Goal: Answer question/provide support: Share knowledge or assist other users

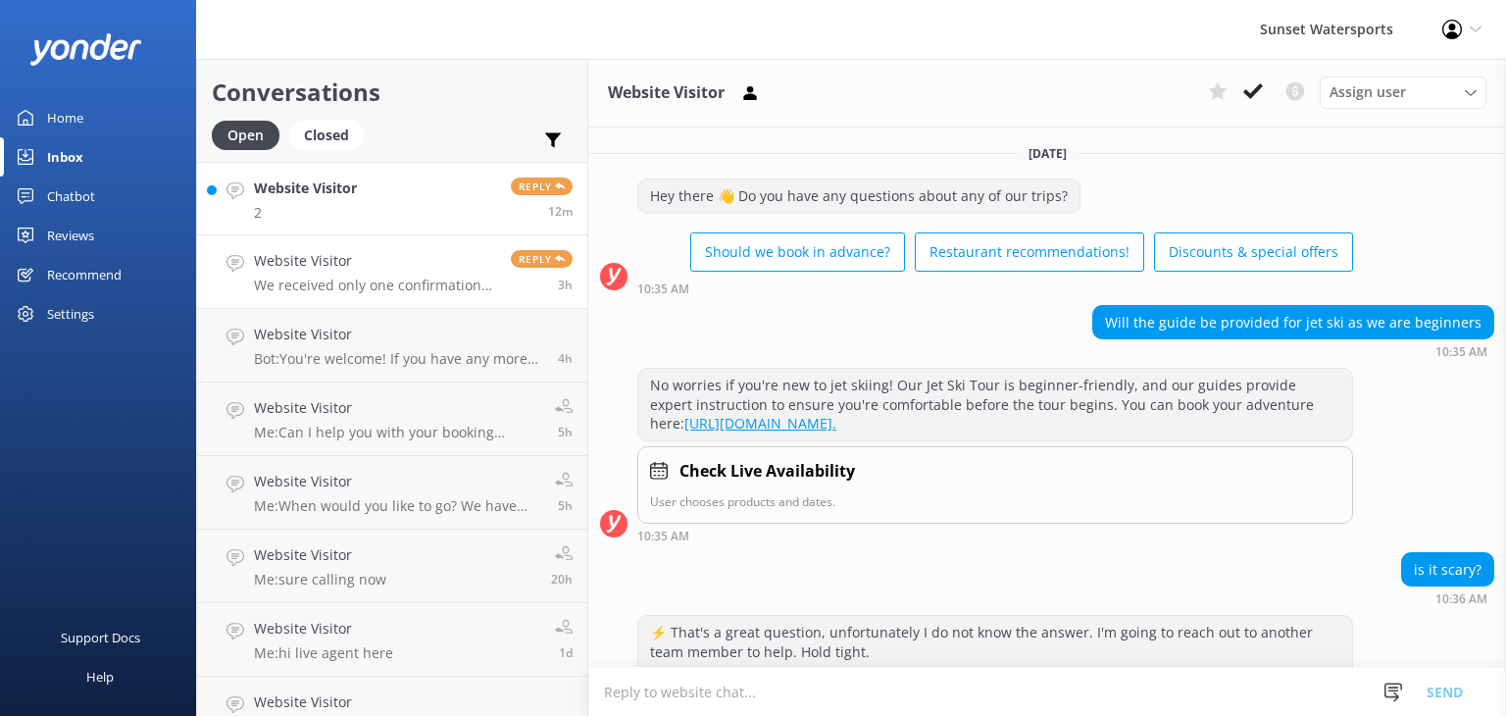
scroll to position [2516, 0]
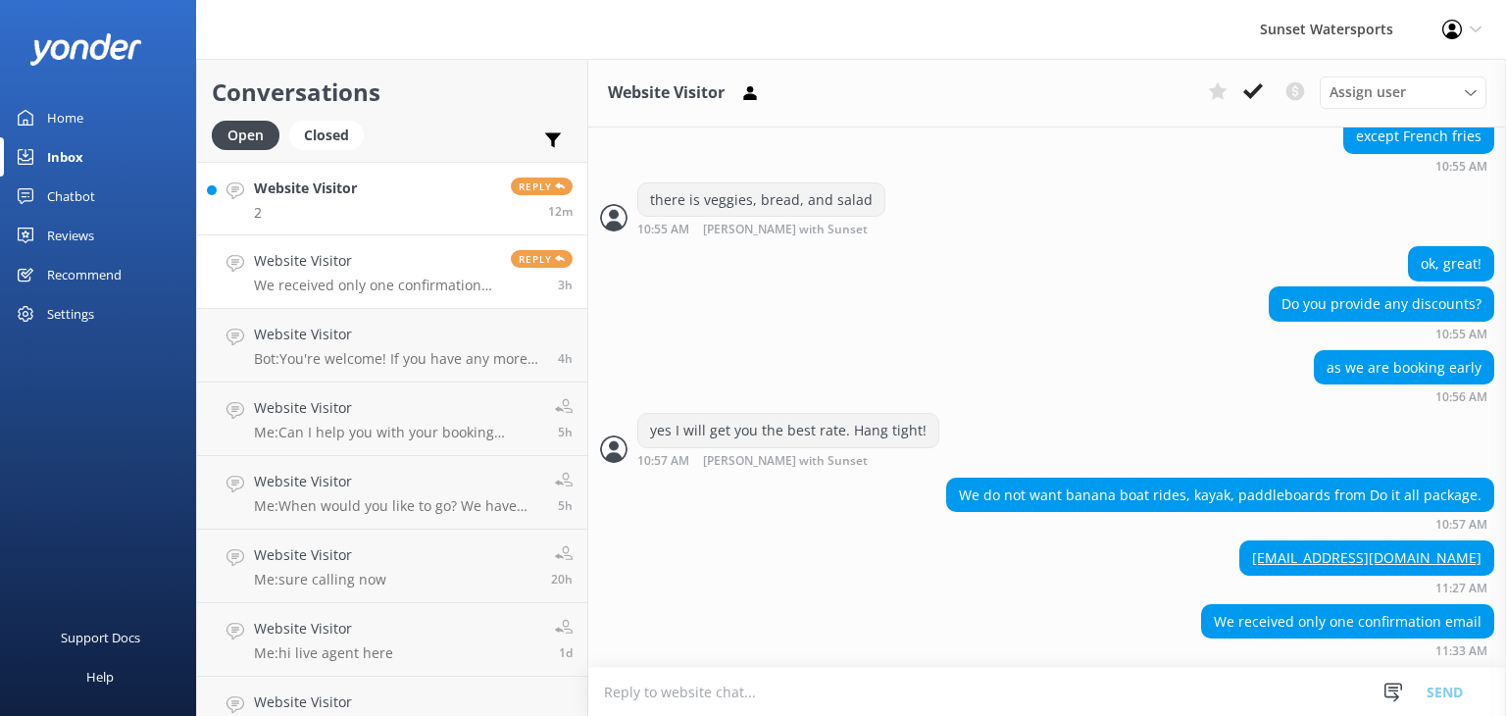
click at [371, 187] on link "Website Visitor 2 Reply 12m" at bounding box center [392, 199] width 390 height 74
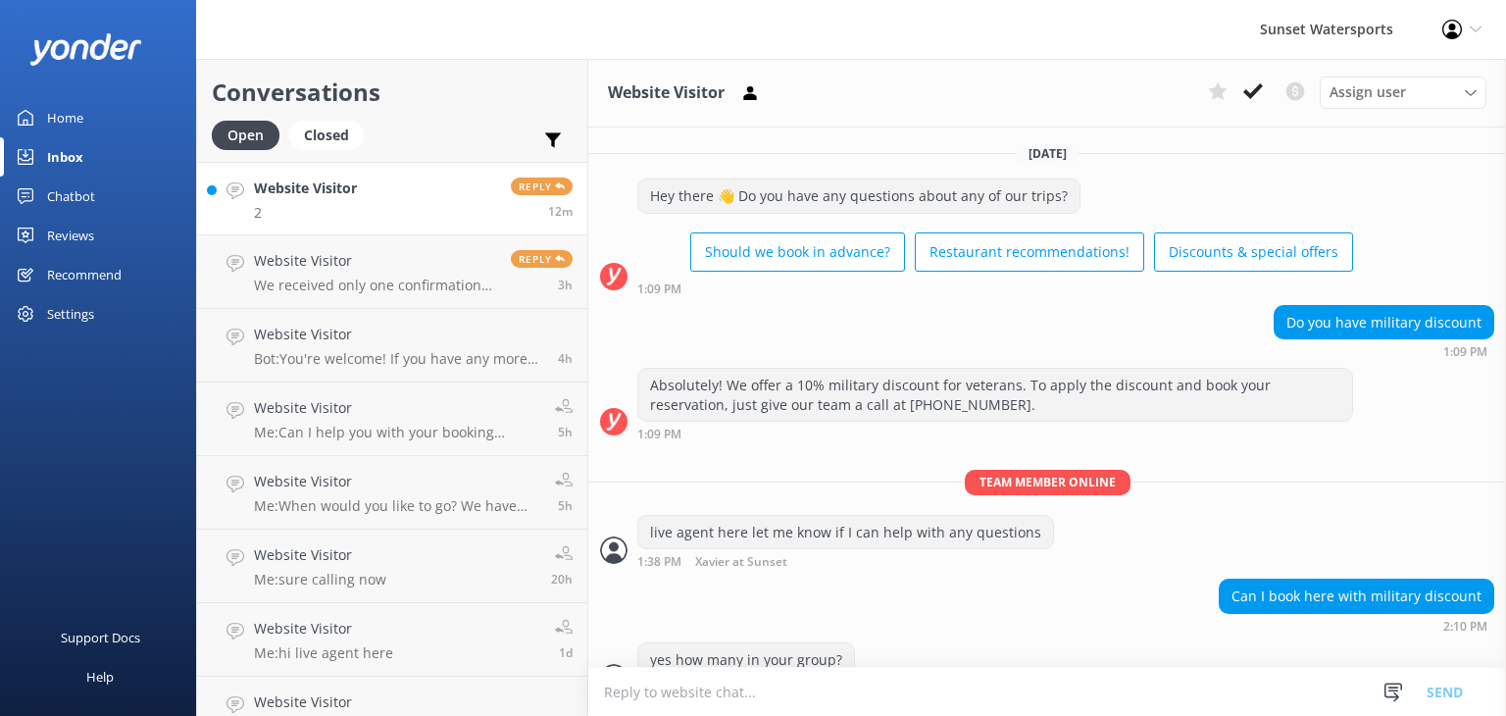
scroll to position [190, 0]
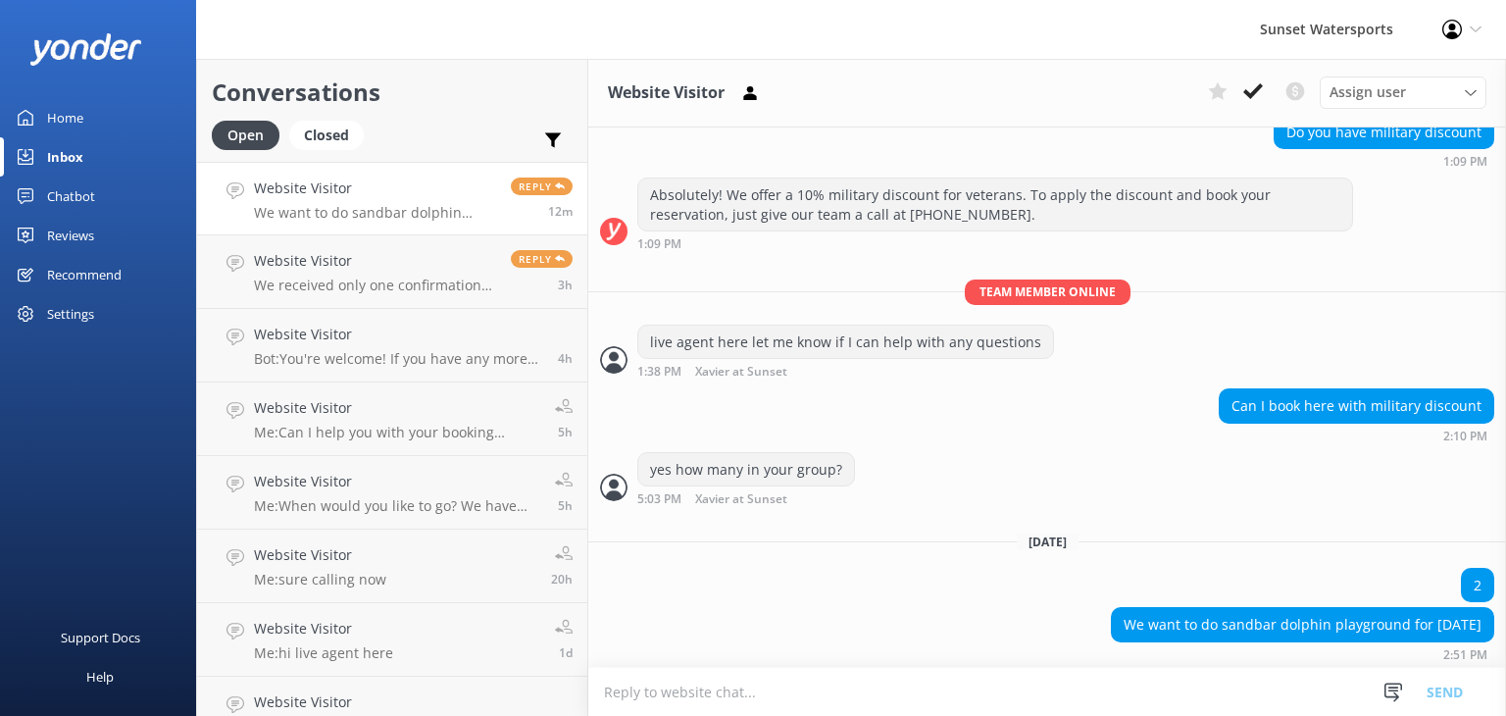
click at [748, 688] on textarea at bounding box center [1047, 692] width 918 height 48
type textarea "hello, this is [PERSON_NAME] I can help you. Are you still there?"
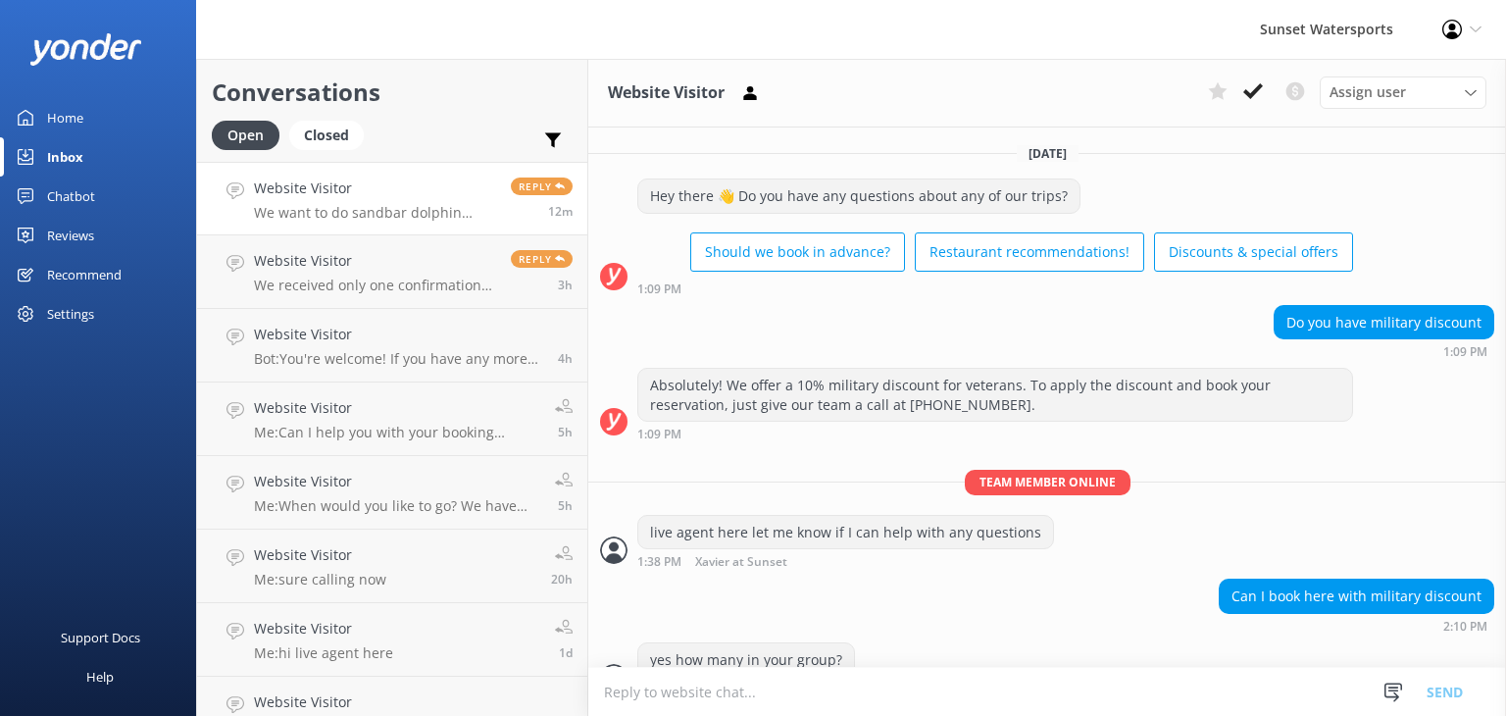
scroll to position [253, 0]
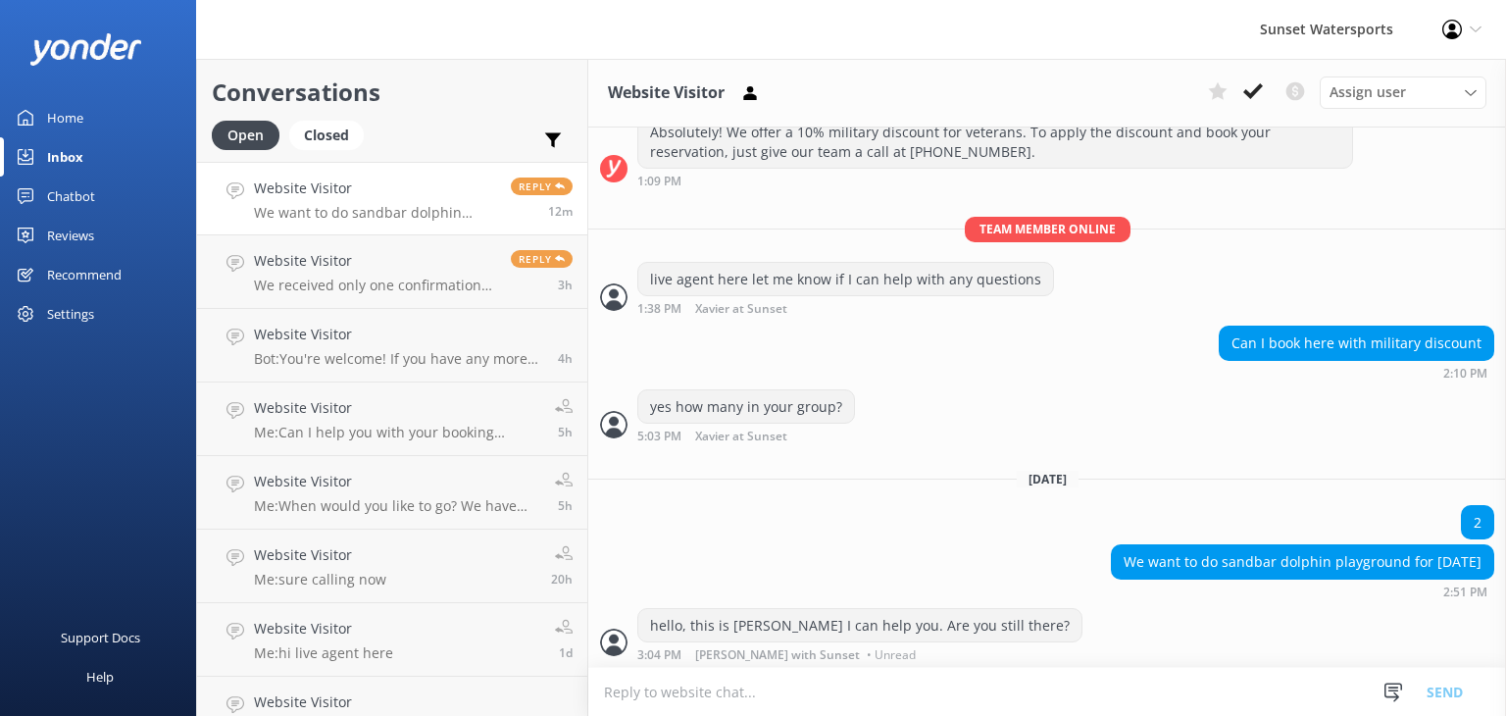
click at [718, 692] on textarea at bounding box center [1047, 692] width 918 height 48
type textarea "I can give you a call and get you your military discount, whats your number?"
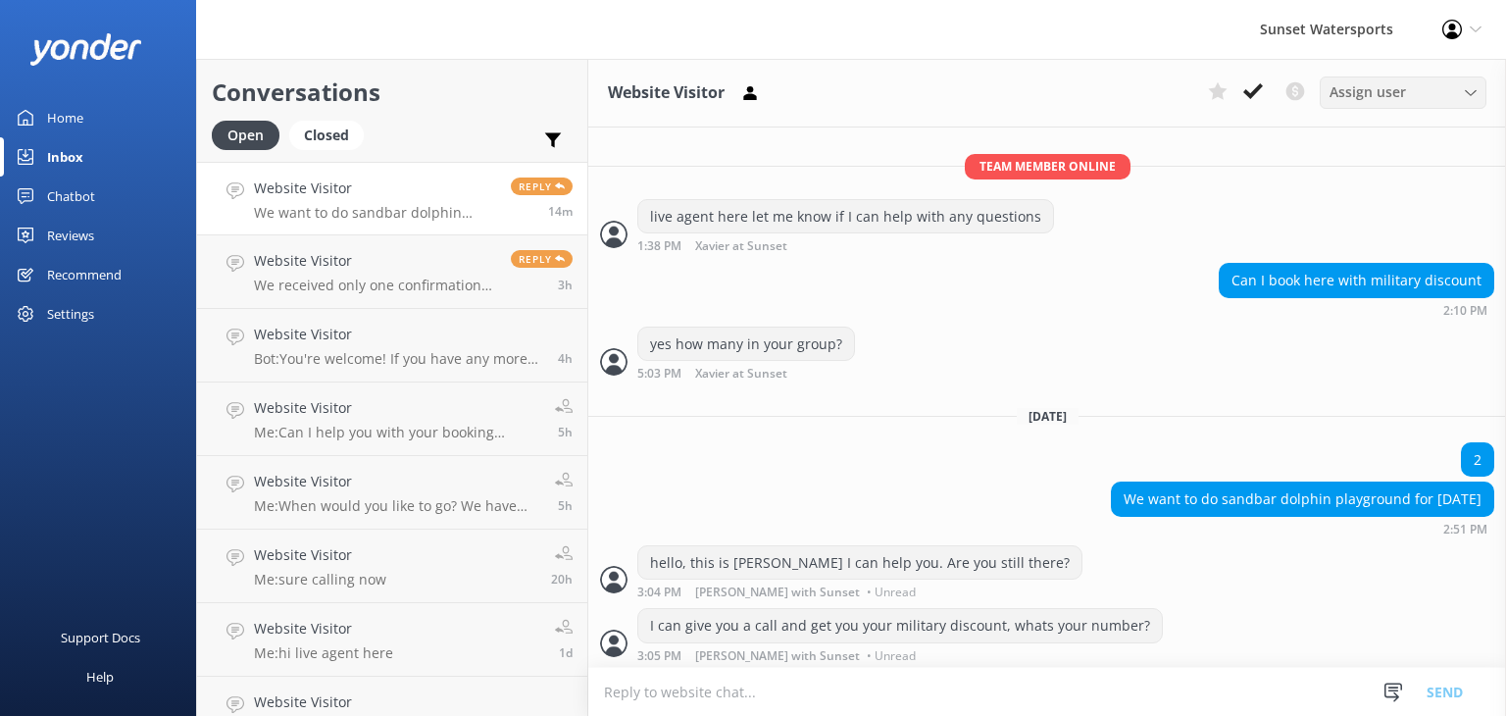
click at [1447, 95] on div "Assign user" at bounding box center [1403, 92] width 157 height 22
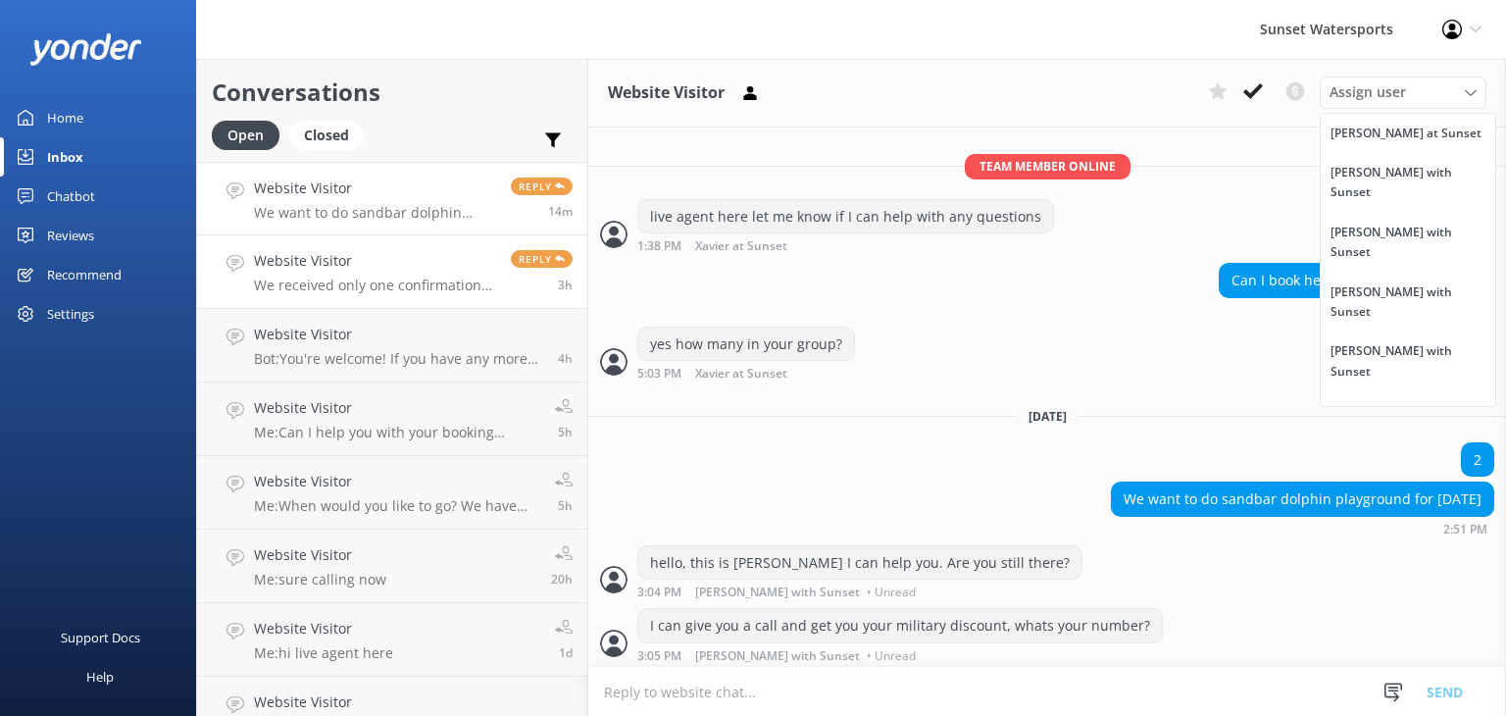
click at [400, 286] on p "We received only one confirmation email" at bounding box center [375, 286] width 242 height 18
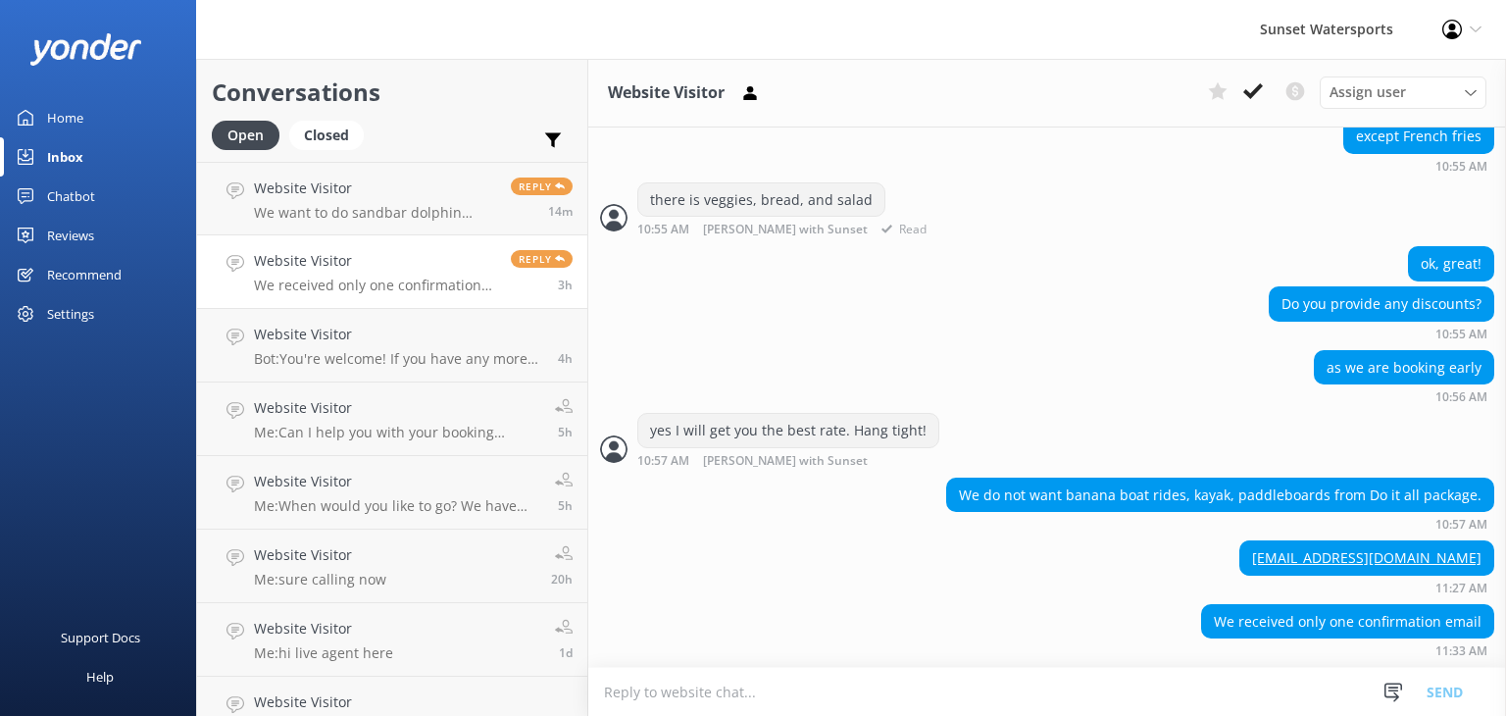
scroll to position [2516, 0]
click at [233, 260] on use at bounding box center [236, 263] width 18 height 17
click at [339, 197] on h4 "Website Visitor" at bounding box center [375, 188] width 242 height 22
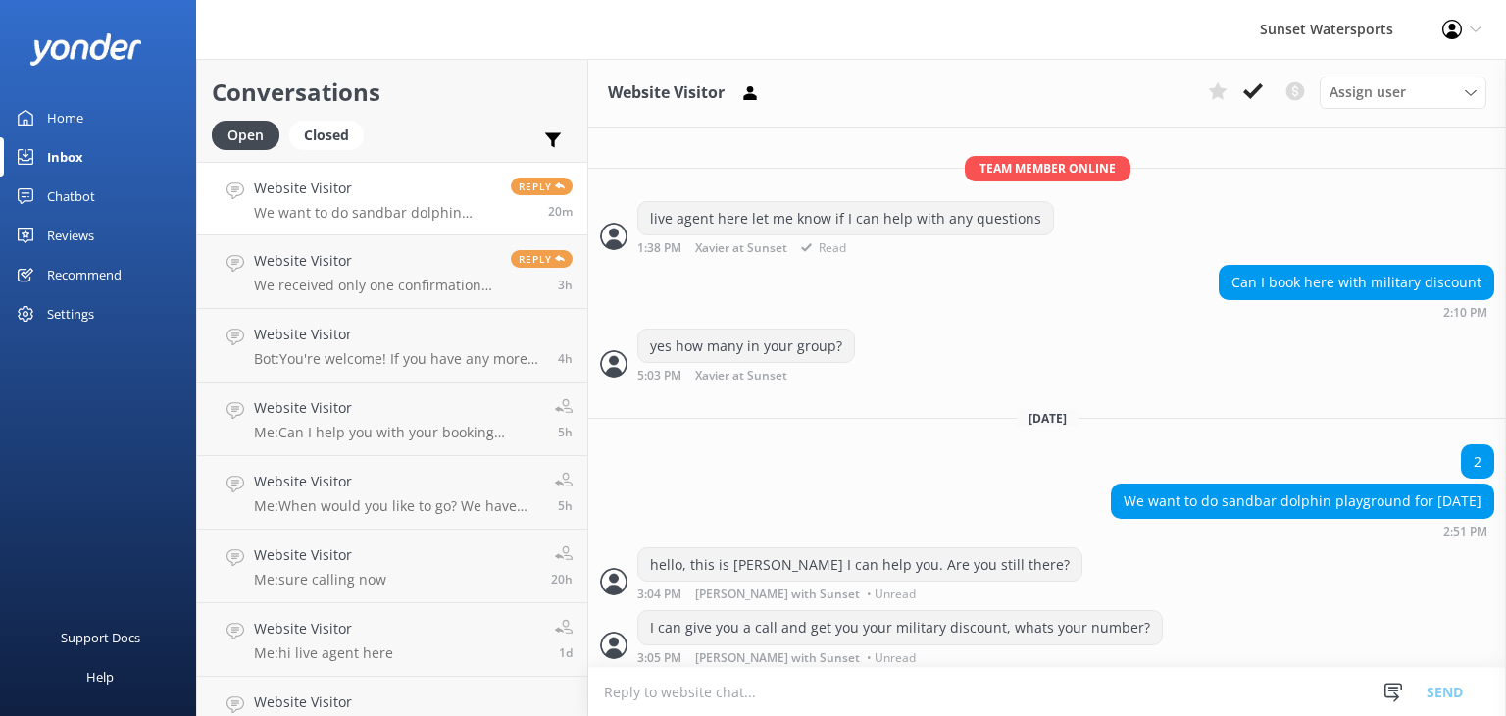
scroll to position [316, 0]
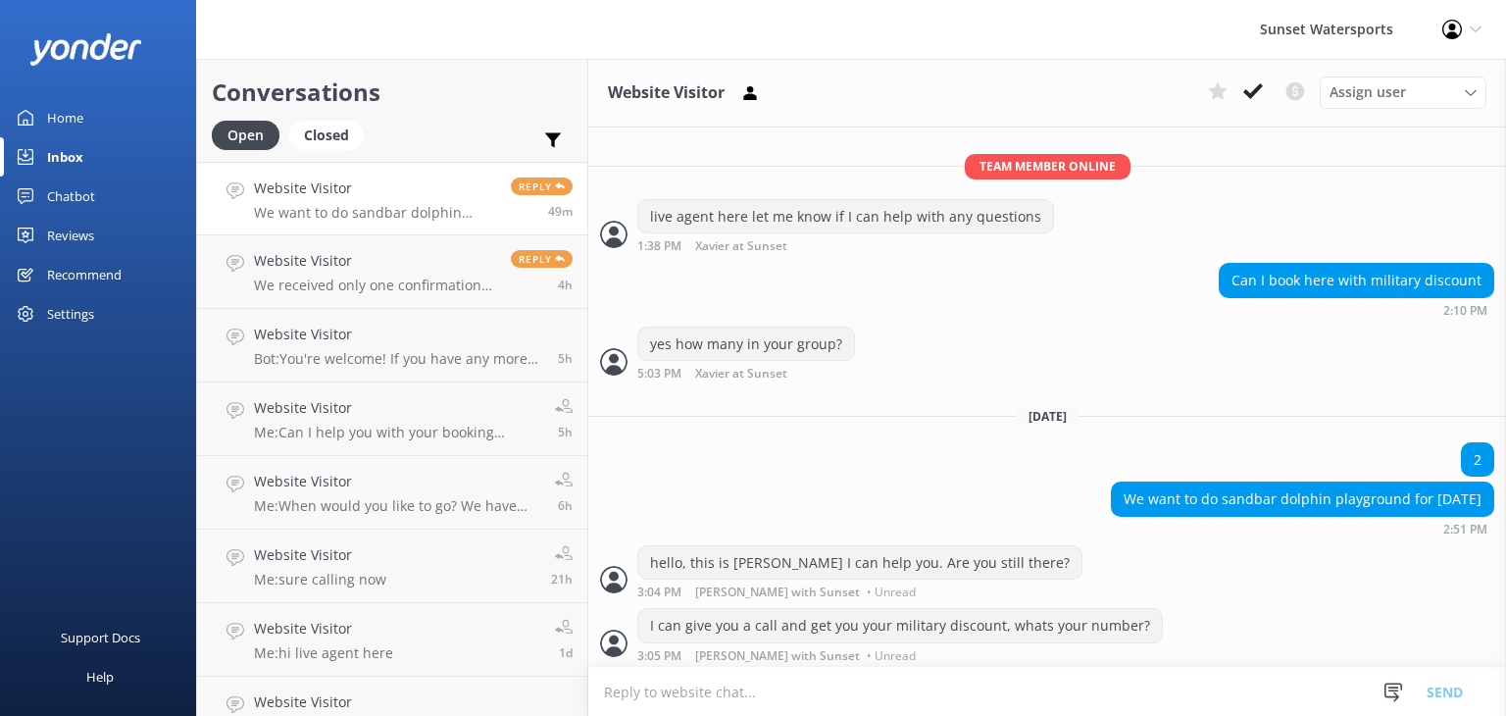
click at [418, 205] on p "We want to do sandbar dolphin playground for [DATE]" at bounding box center [375, 213] width 242 height 18
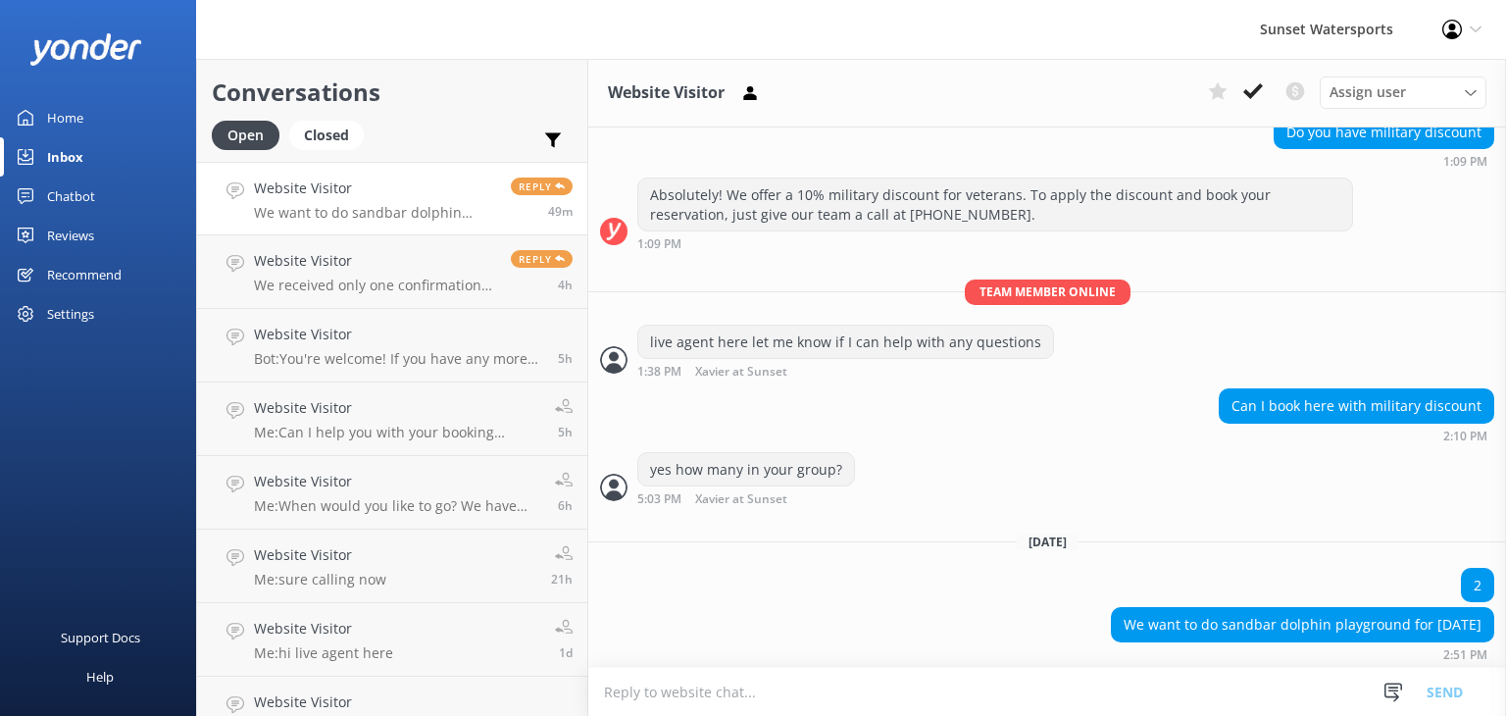
scroll to position [0, 0]
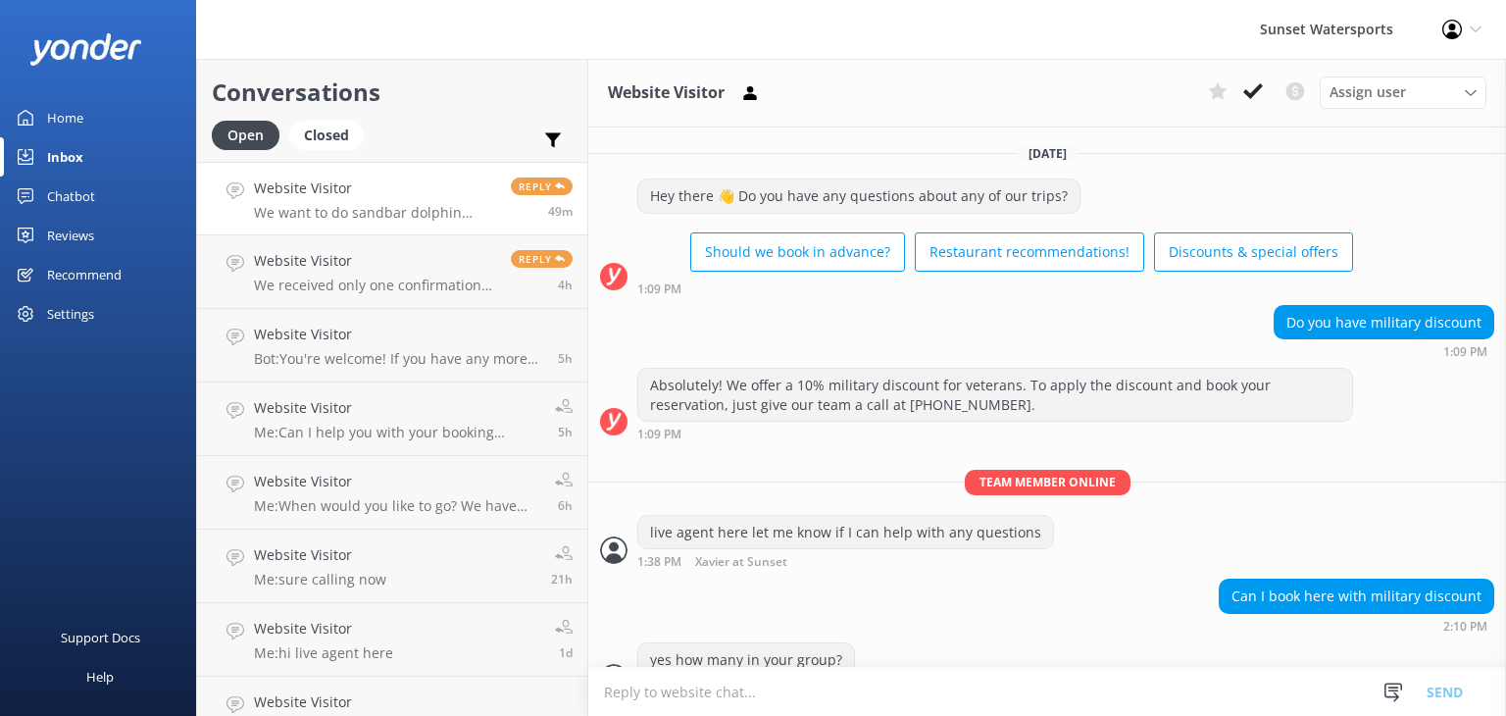
click at [472, 221] on link "Website Visitor We want to do sandbar dolphin playground for [DATE] Reply 49m" at bounding box center [392, 199] width 390 height 74
click at [438, 279] on p "We received only one confirmation email" at bounding box center [375, 286] width 242 height 18
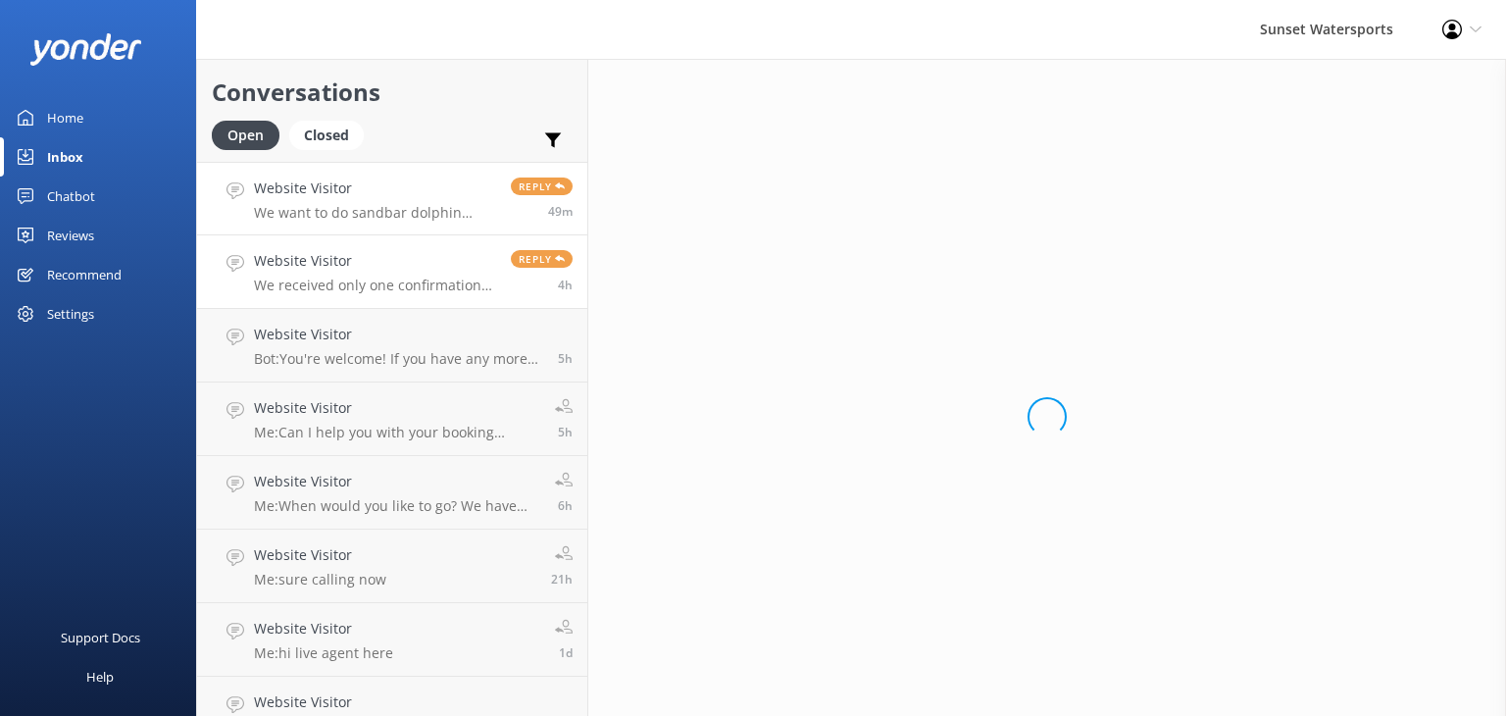
click at [393, 200] on div "Website Visitor We want to do sandbar dolphin playground for [DATE]" at bounding box center [375, 198] width 242 height 42
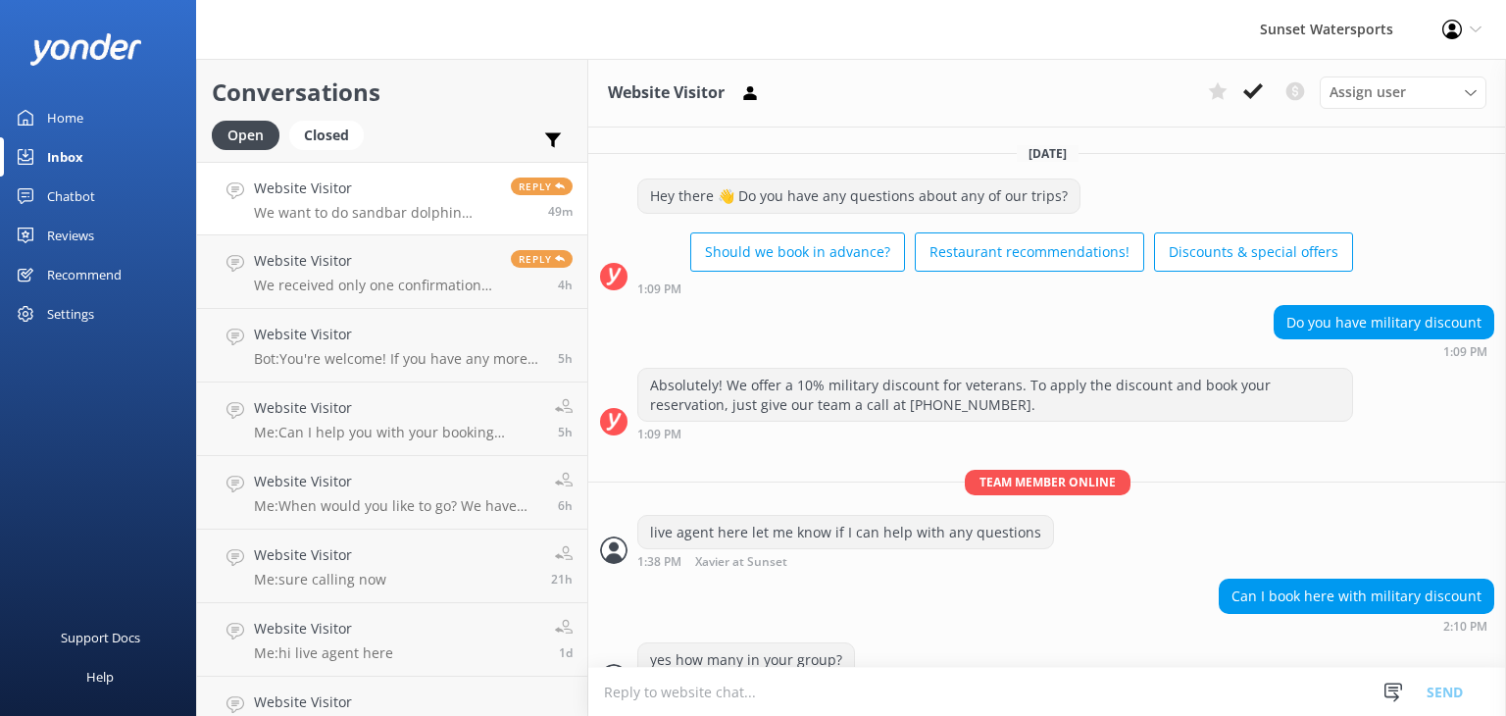
scroll to position [316, 0]
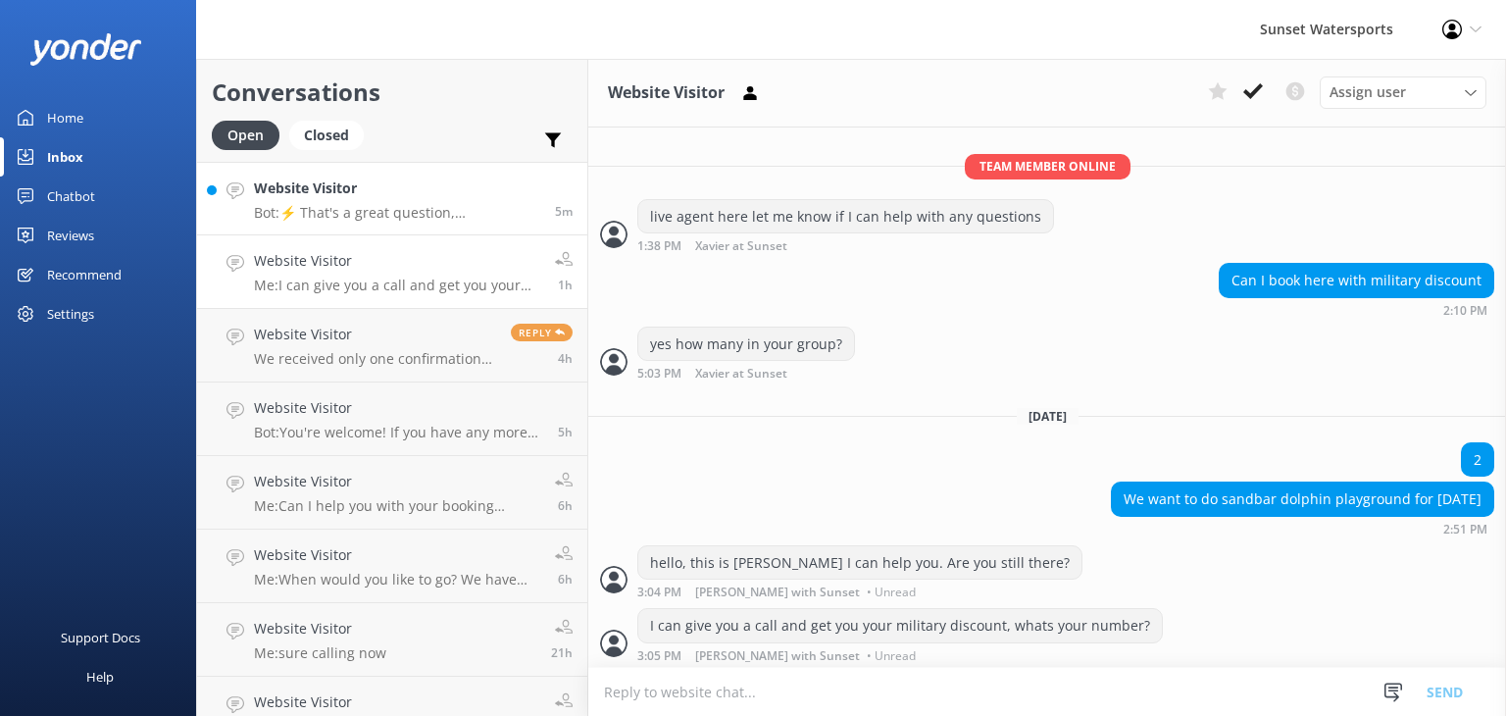
click at [429, 228] on link "Website Visitor Bot: ⚡ That's a great question, unfortunately I do not know the…" at bounding box center [392, 199] width 390 height 74
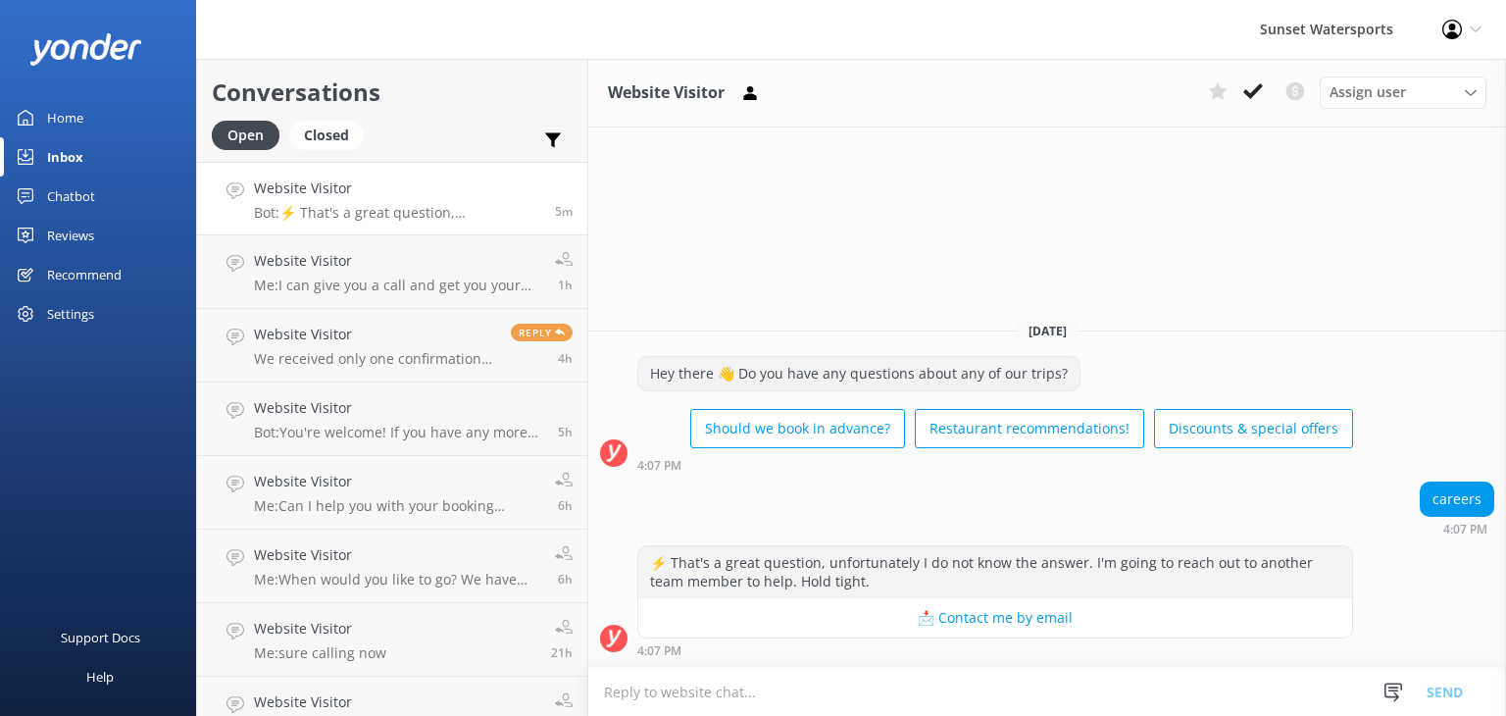
click at [412, 32] on div "Sunset Watersports Profile Settings Logout" at bounding box center [753, 29] width 1506 height 59
click at [67, 189] on div "Chatbot" at bounding box center [71, 196] width 48 height 39
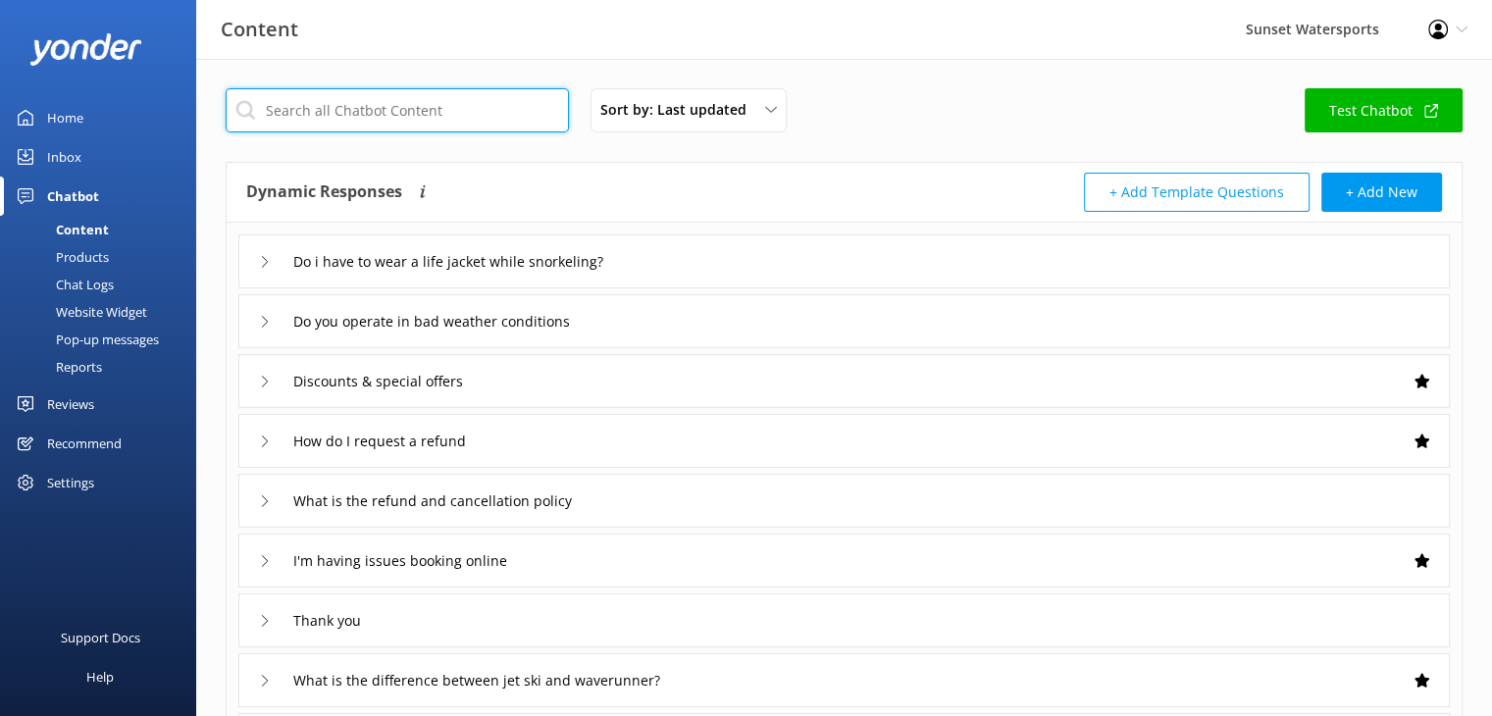
click at [388, 109] on input "text" at bounding box center [397, 110] width 343 height 44
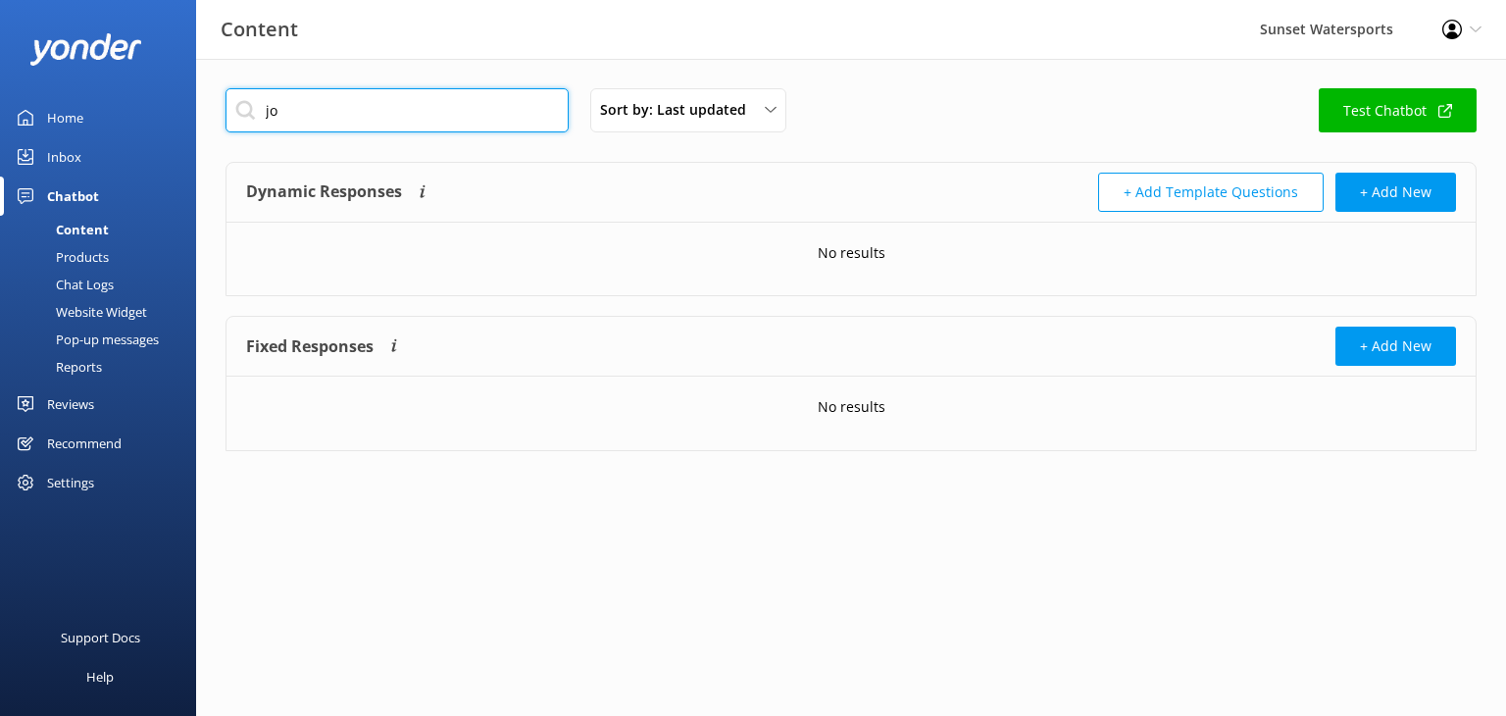
type input "j"
type input "c"
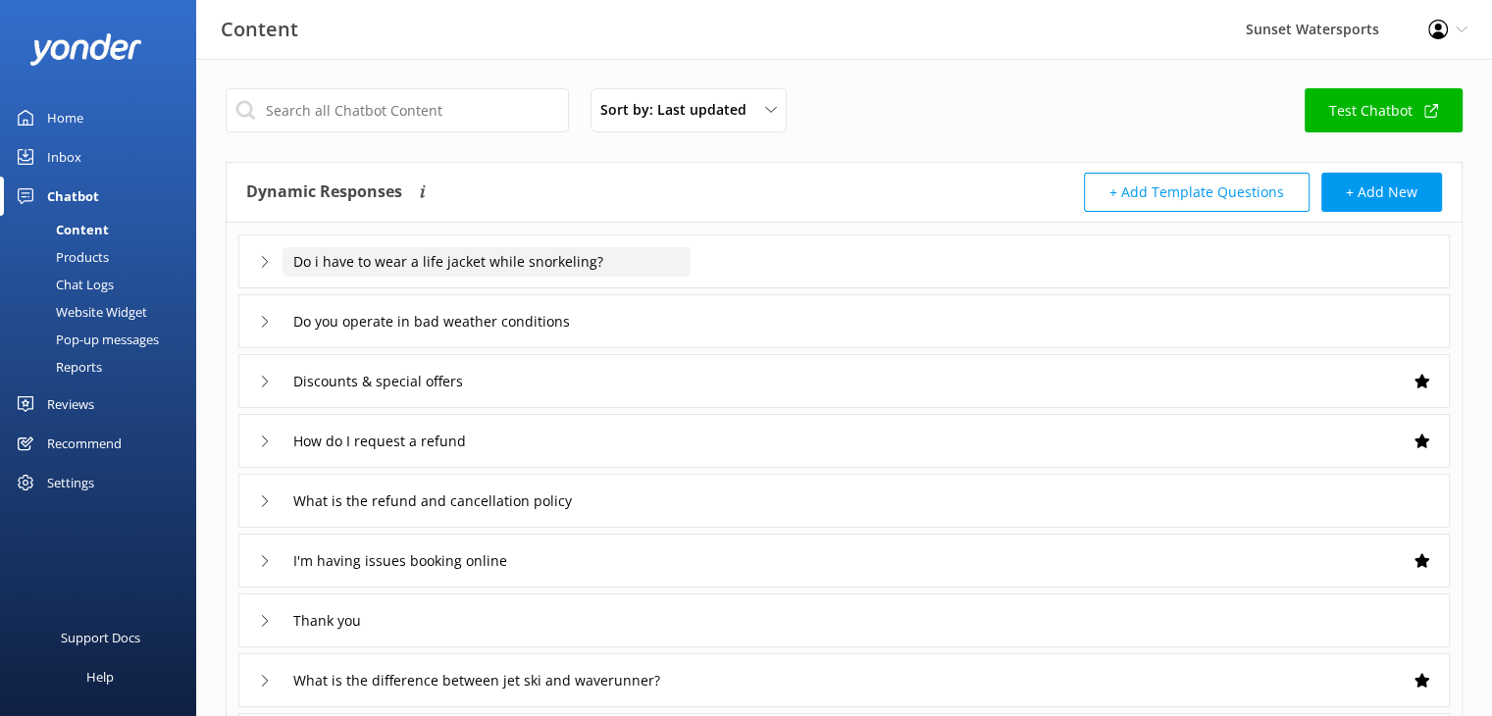
click at [408, 270] on input "Do i have to wear a life jacket while snorkeling?" at bounding box center [486, 261] width 408 height 29
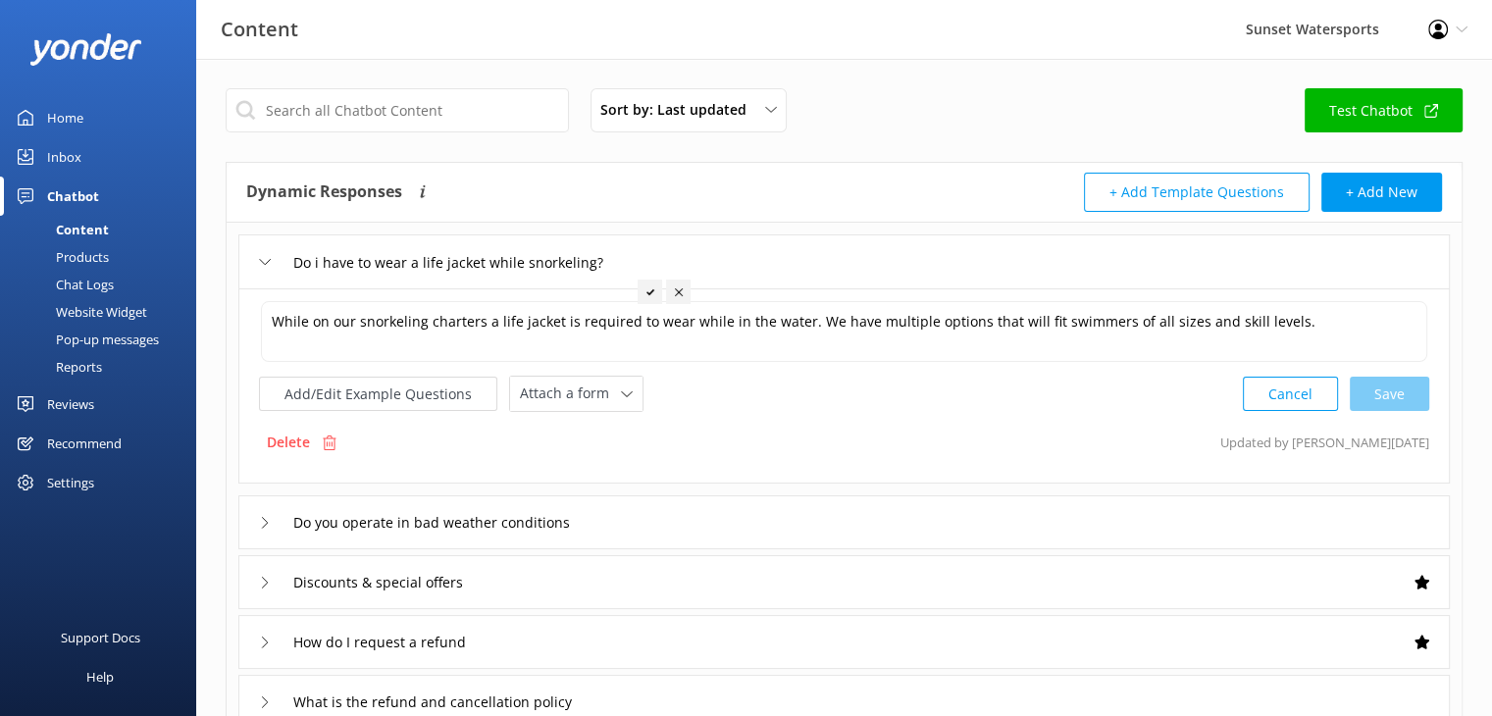
click at [47, 154] on div "Inbox" at bounding box center [64, 156] width 34 height 39
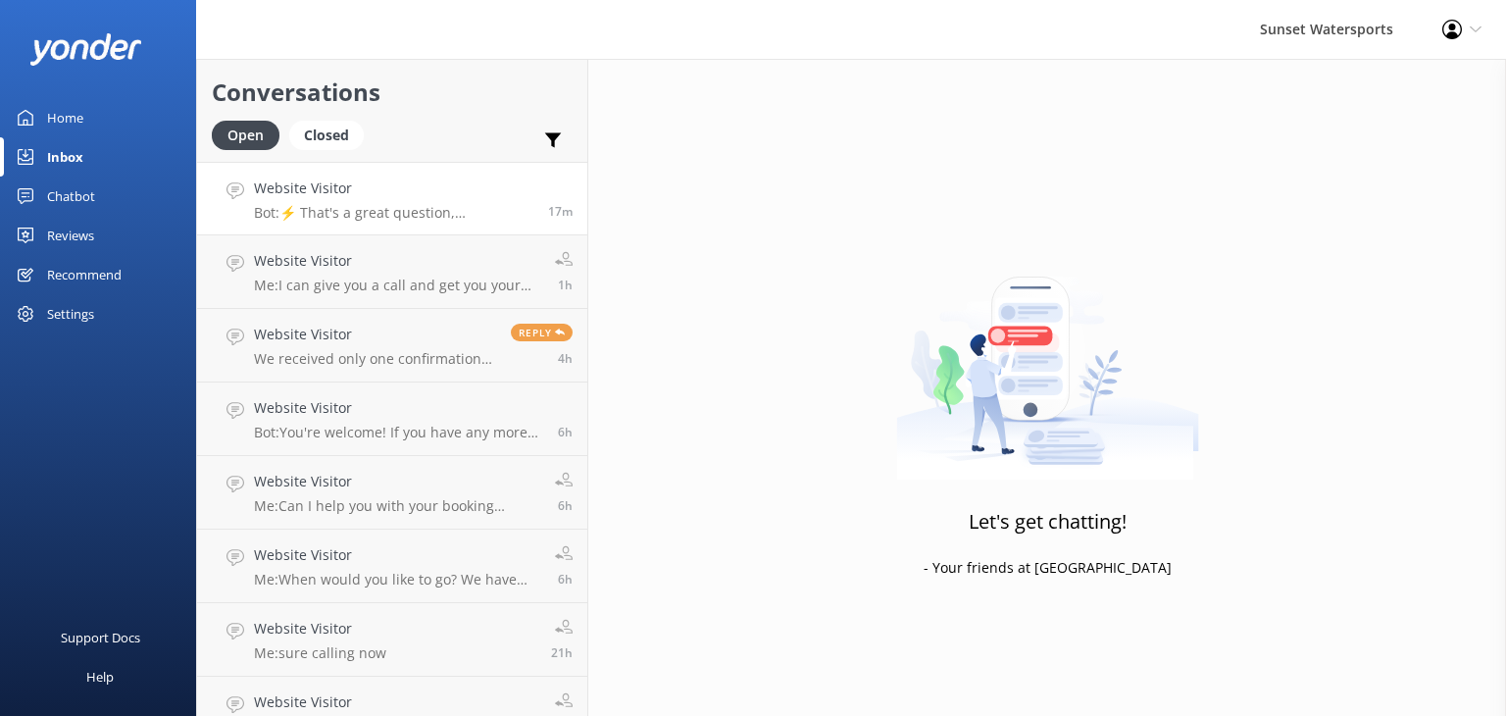
click at [485, 194] on h4 "Website Visitor" at bounding box center [393, 188] width 279 height 22
